Goal: Find specific page/section: Find specific page/section

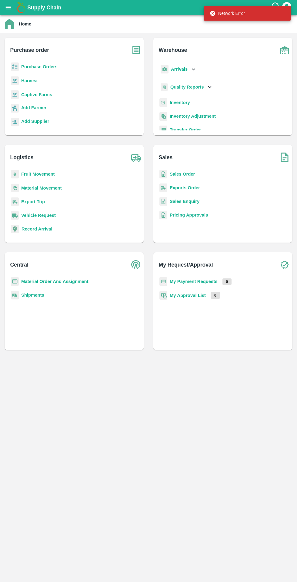
click at [53, 55] on h6 "Purchase order" at bounding box center [76, 48] width 133 height 20
click at [41, 68] on b "Purchase Orders" at bounding box center [39, 66] width 36 height 5
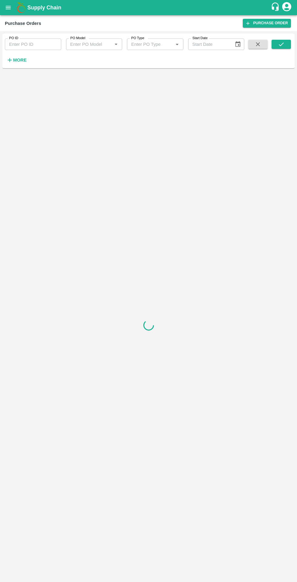
click at [22, 65] on button "More" at bounding box center [16, 60] width 23 height 10
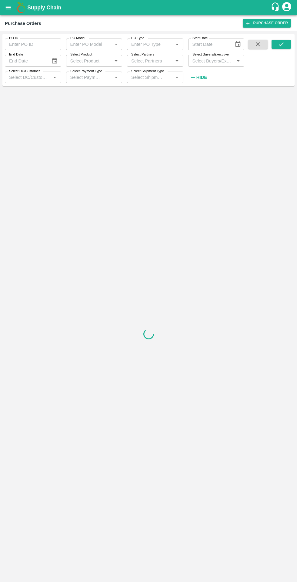
click at [209, 61] on input "Select Buyers/Executive" at bounding box center [211, 61] width 43 height 8
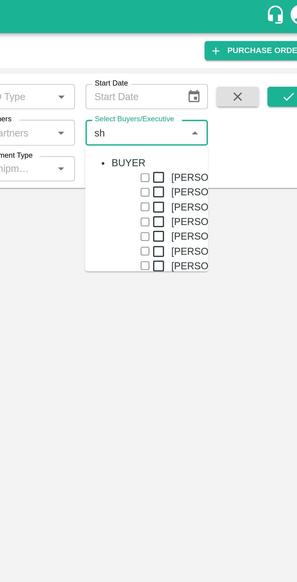
type input "s"
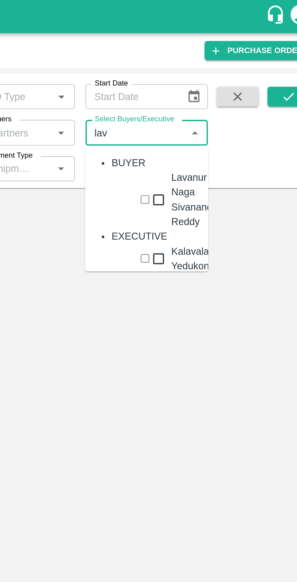
type input "lava"
click at [228, 98] on div "Lavanur Naga Sivananda Reddy" at bounding box center [238, 91] width 21 height 27
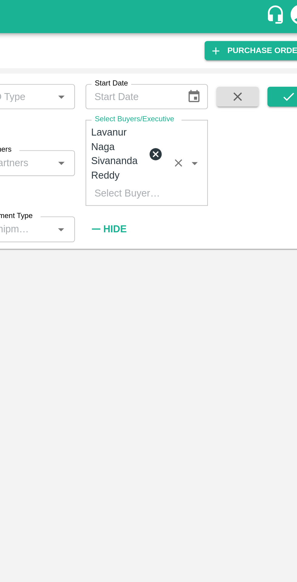
click at [280, 48] on button "submit" at bounding box center [281, 44] width 19 height 9
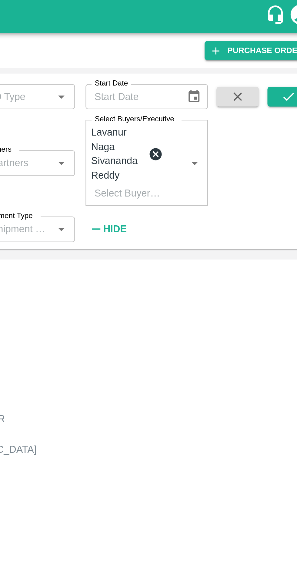
click at [280, 43] on icon "submit" at bounding box center [281, 44] width 7 height 7
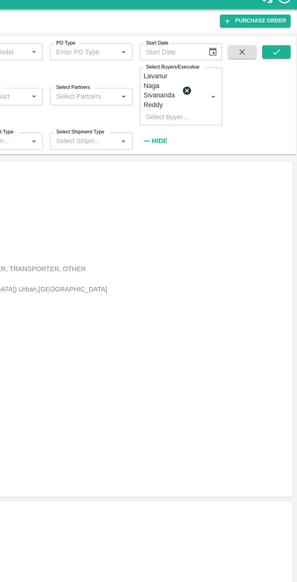
click at [51, 304] on link "Payment Requests ( 1 )" at bounding box center [28, 306] width 45 height 5
